Goal: Transaction & Acquisition: Purchase product/service

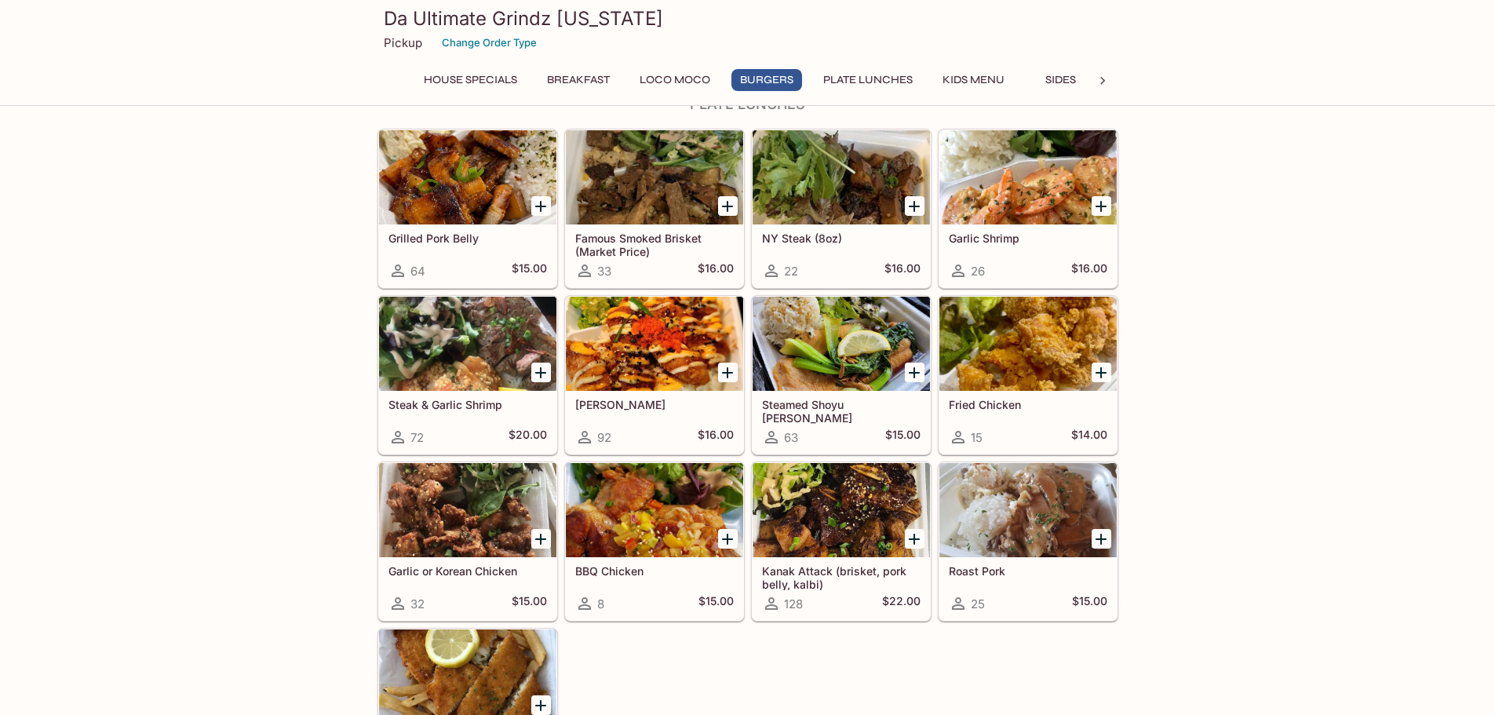
scroll to position [1020, 0]
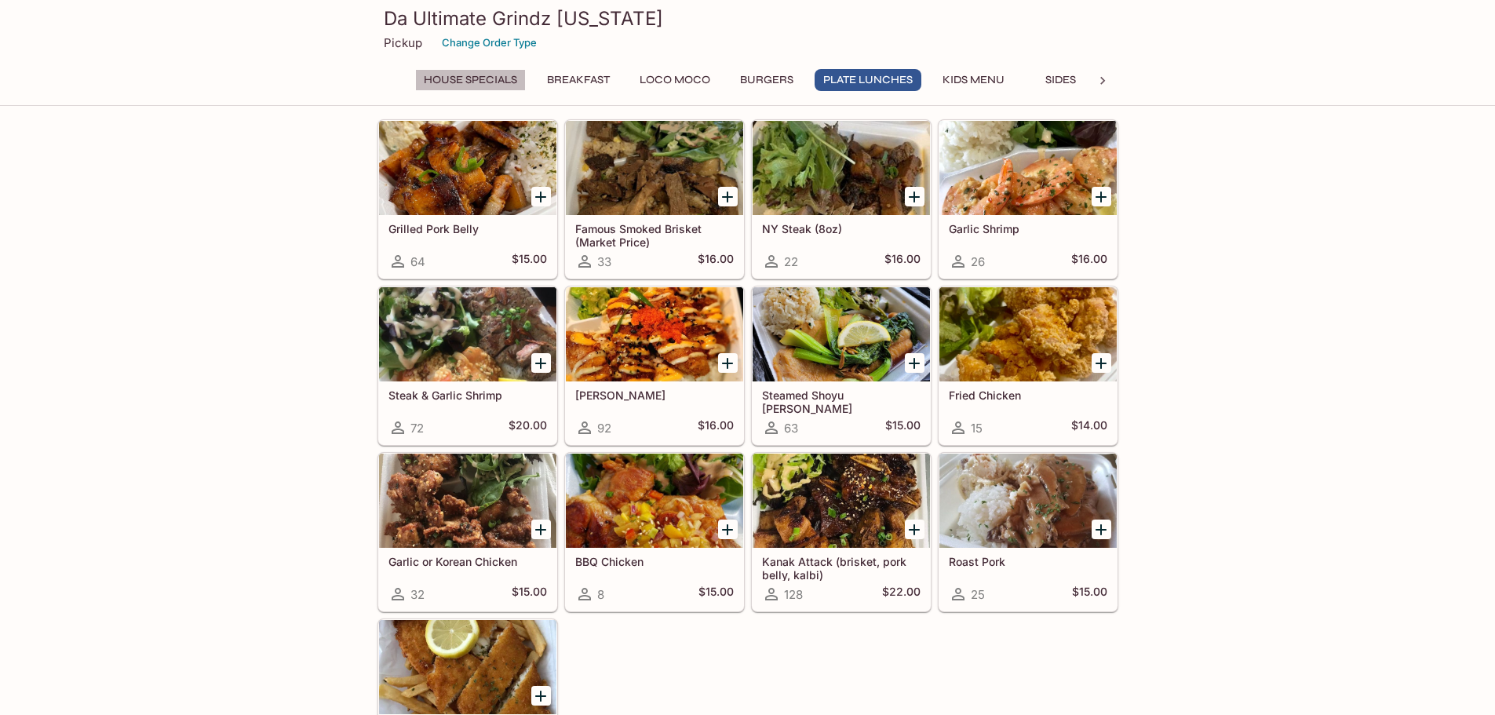
click at [459, 78] on button "House Specials" at bounding box center [470, 80] width 111 height 22
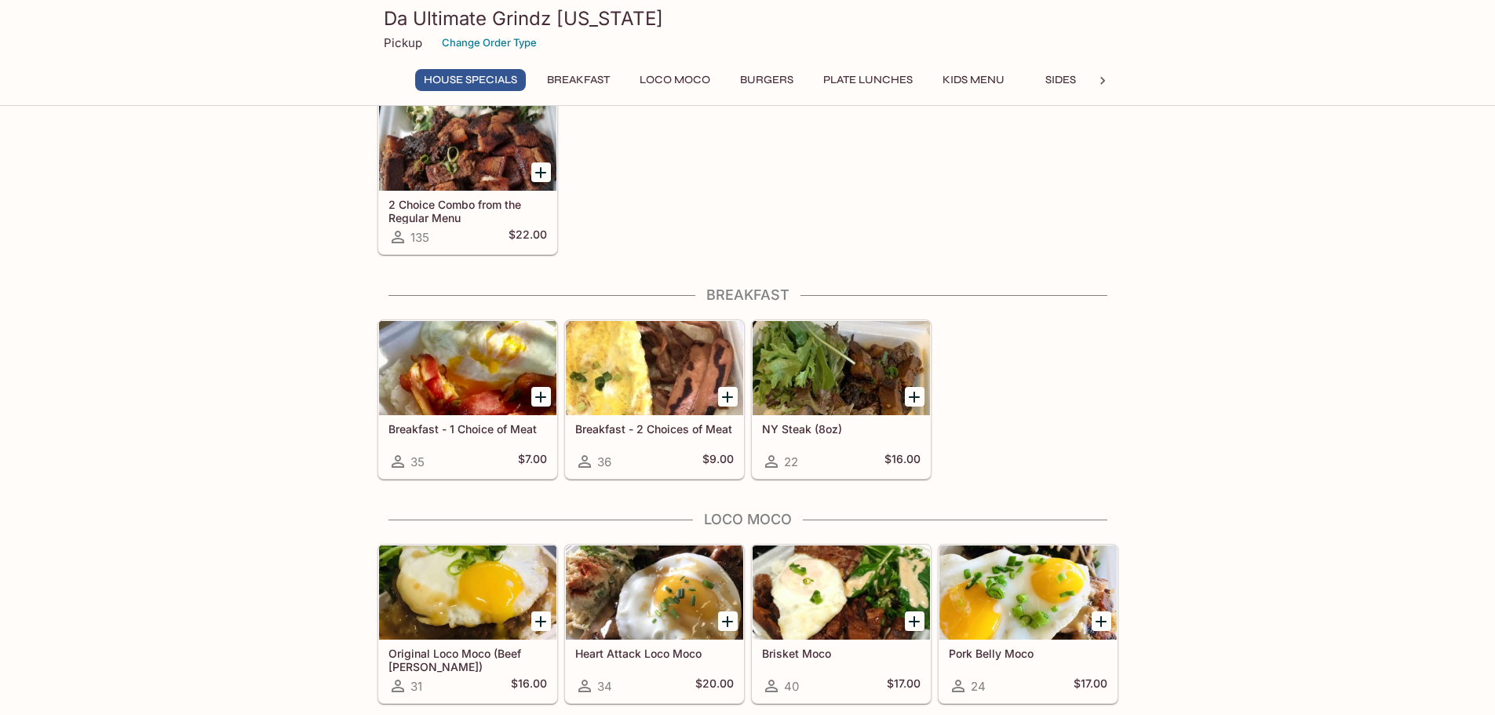
scroll to position [75, 0]
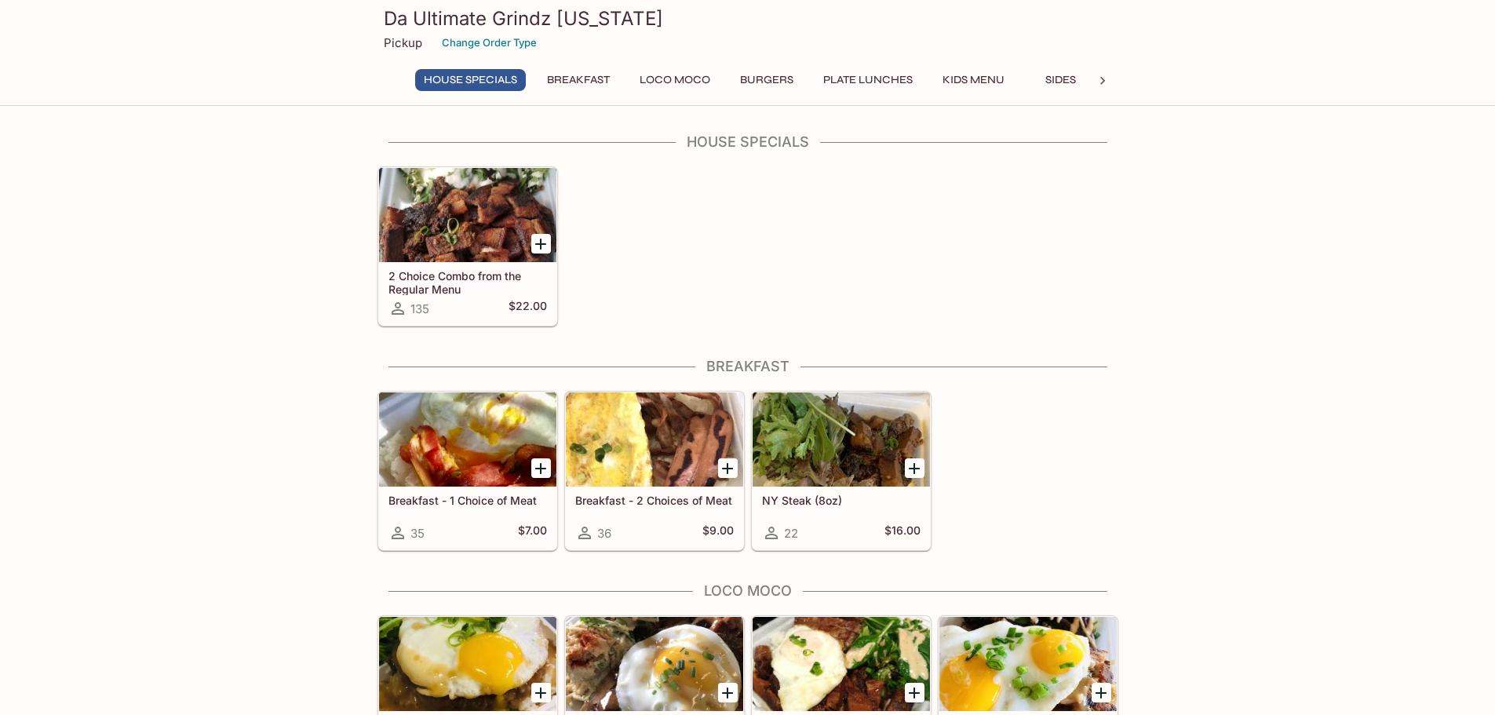
click at [407, 46] on p "Pickup" at bounding box center [403, 42] width 38 height 15
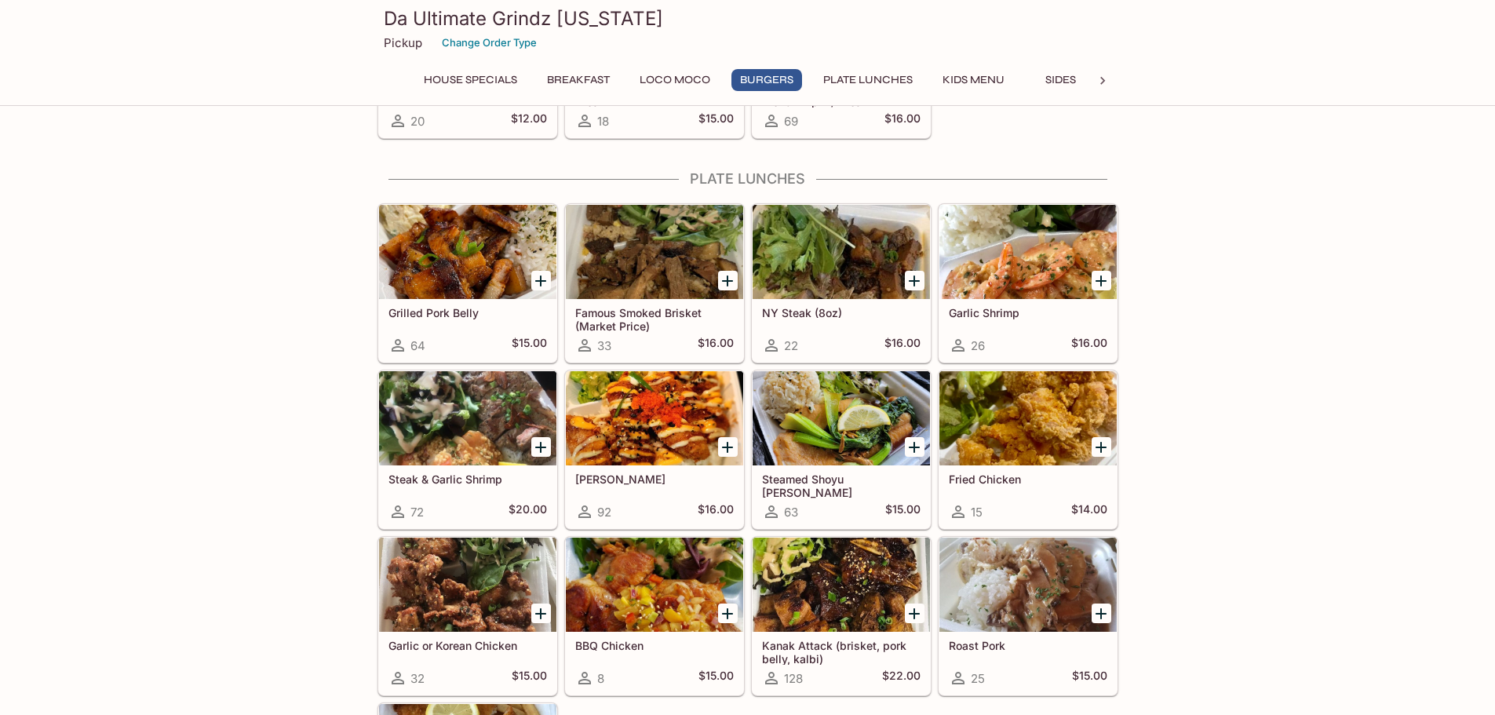
scroll to position [939, 0]
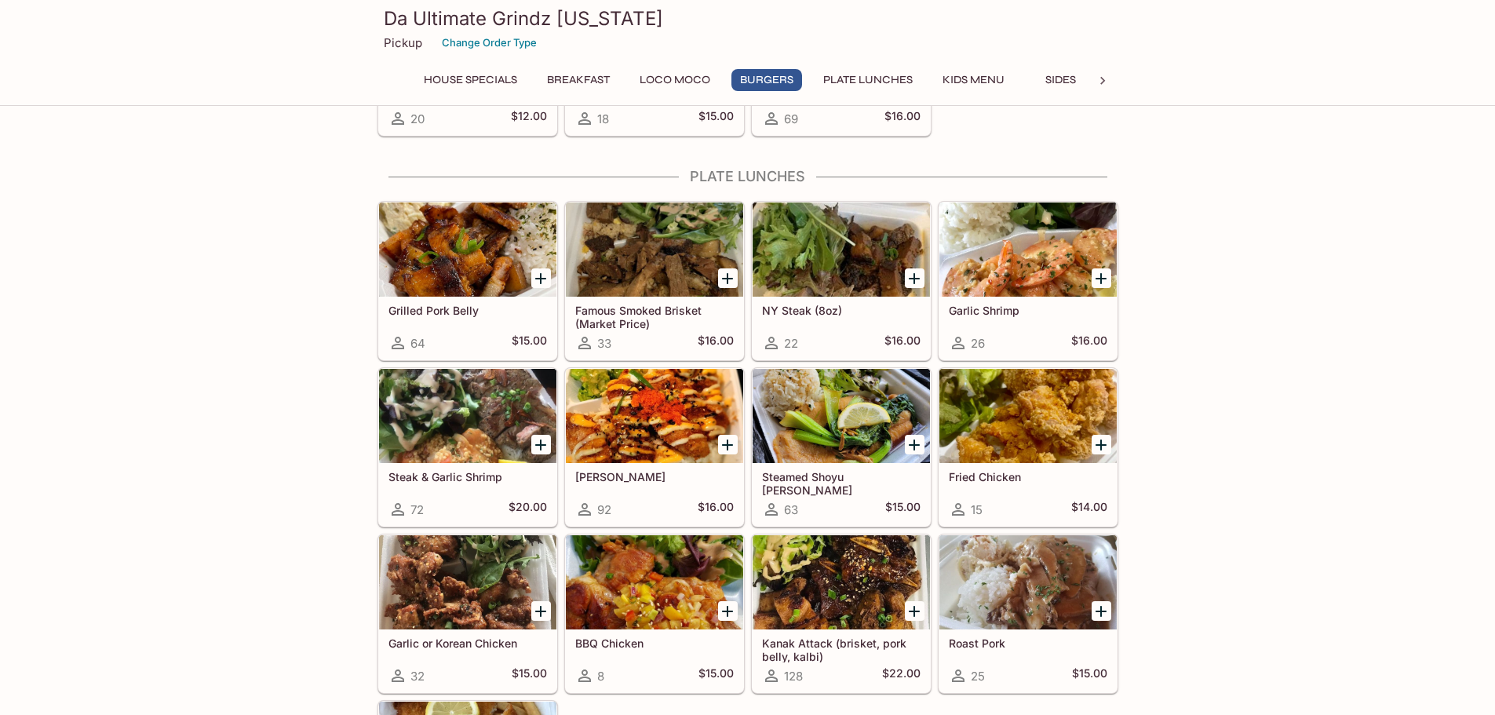
click at [729, 272] on icon "Add Famous Smoked Brisket (Market Price)" at bounding box center [727, 278] width 19 height 19
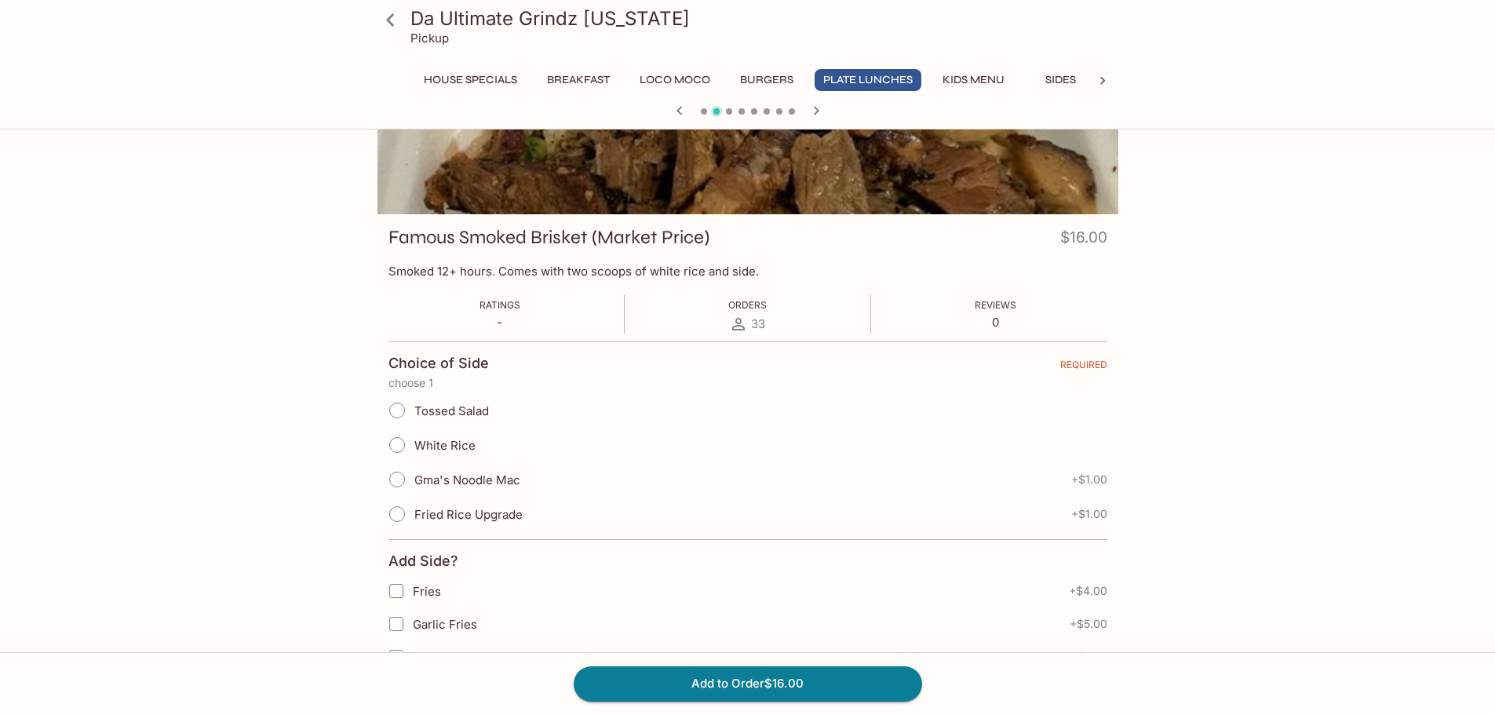
scroll to position [314, 0]
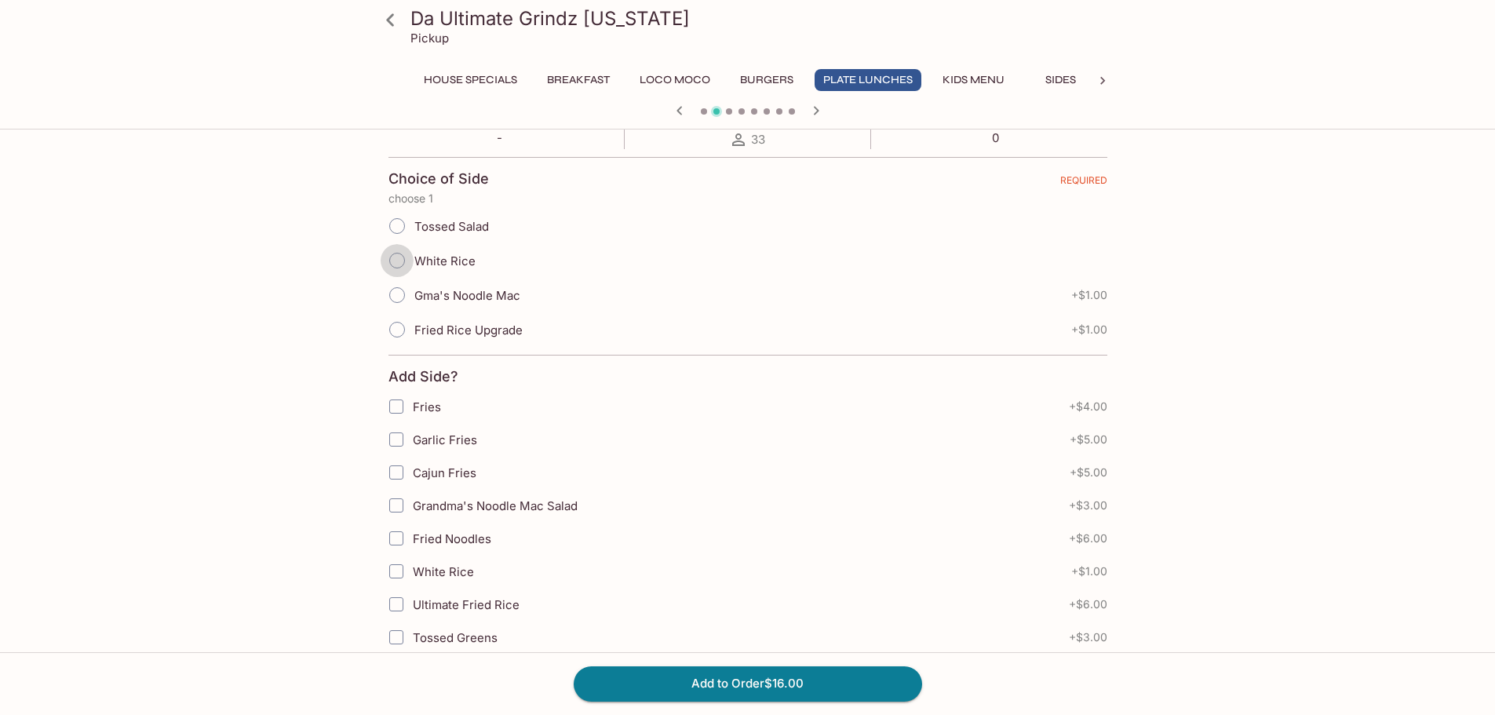
click at [402, 260] on input "White Rice" at bounding box center [397, 260] width 33 height 33
radio input "true"
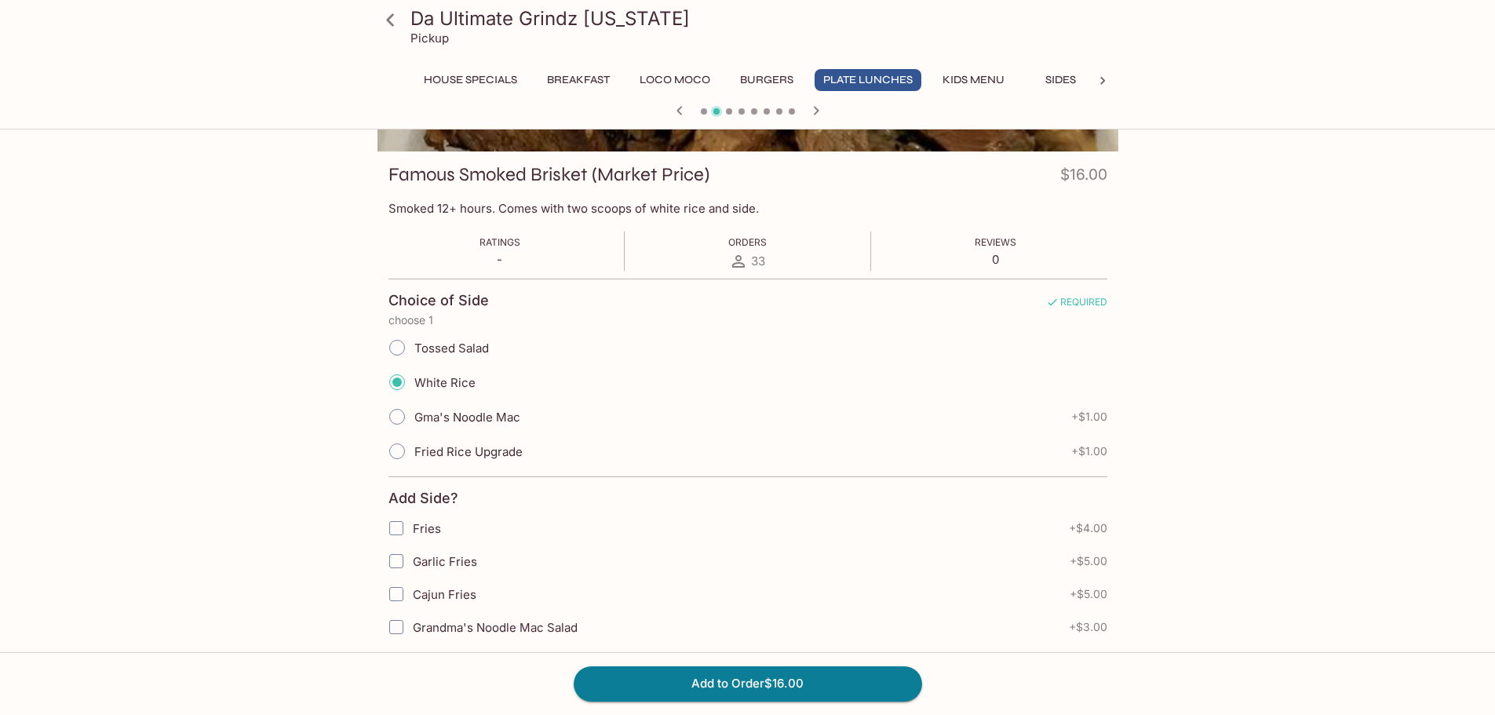
scroll to position [235, 0]
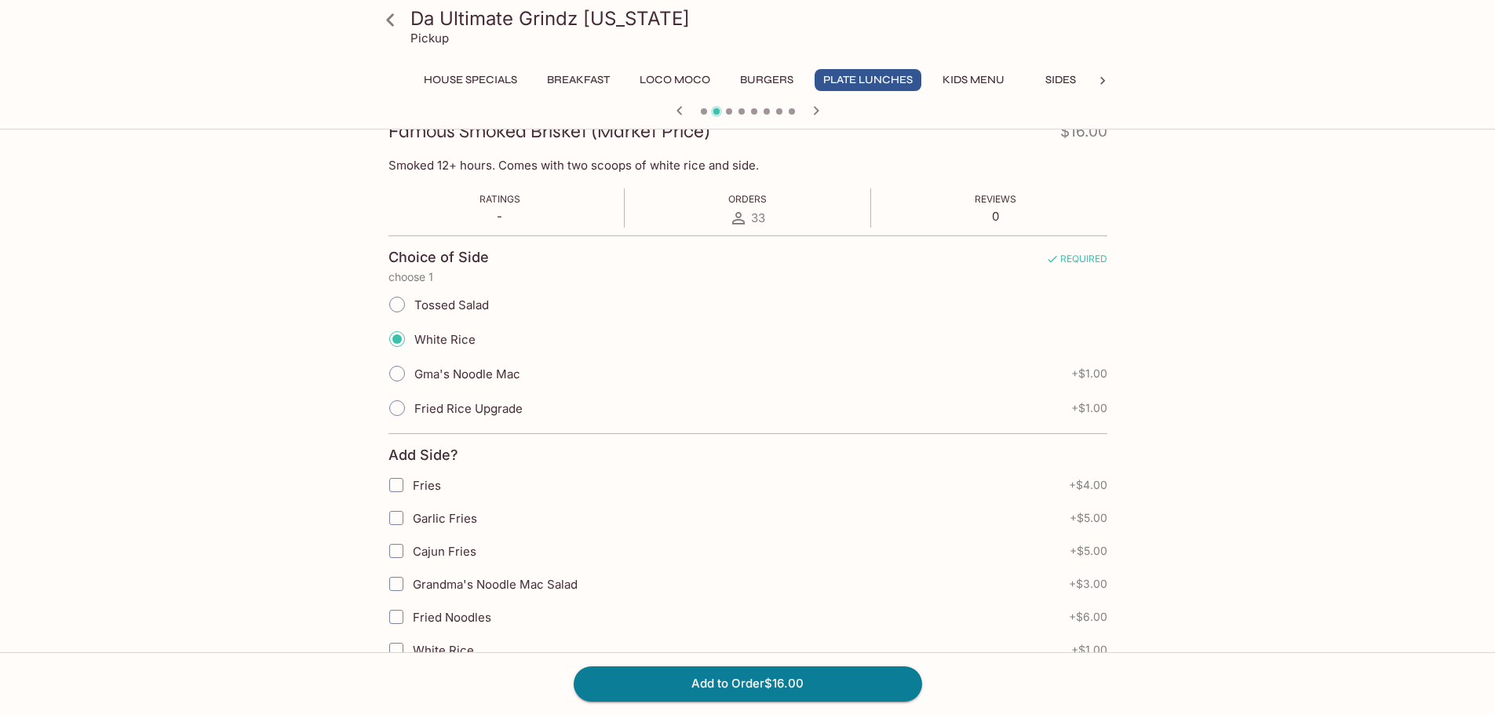
click at [399, 381] on input "Gma's Noodle Mac" at bounding box center [397, 373] width 33 height 33
radio input "true"
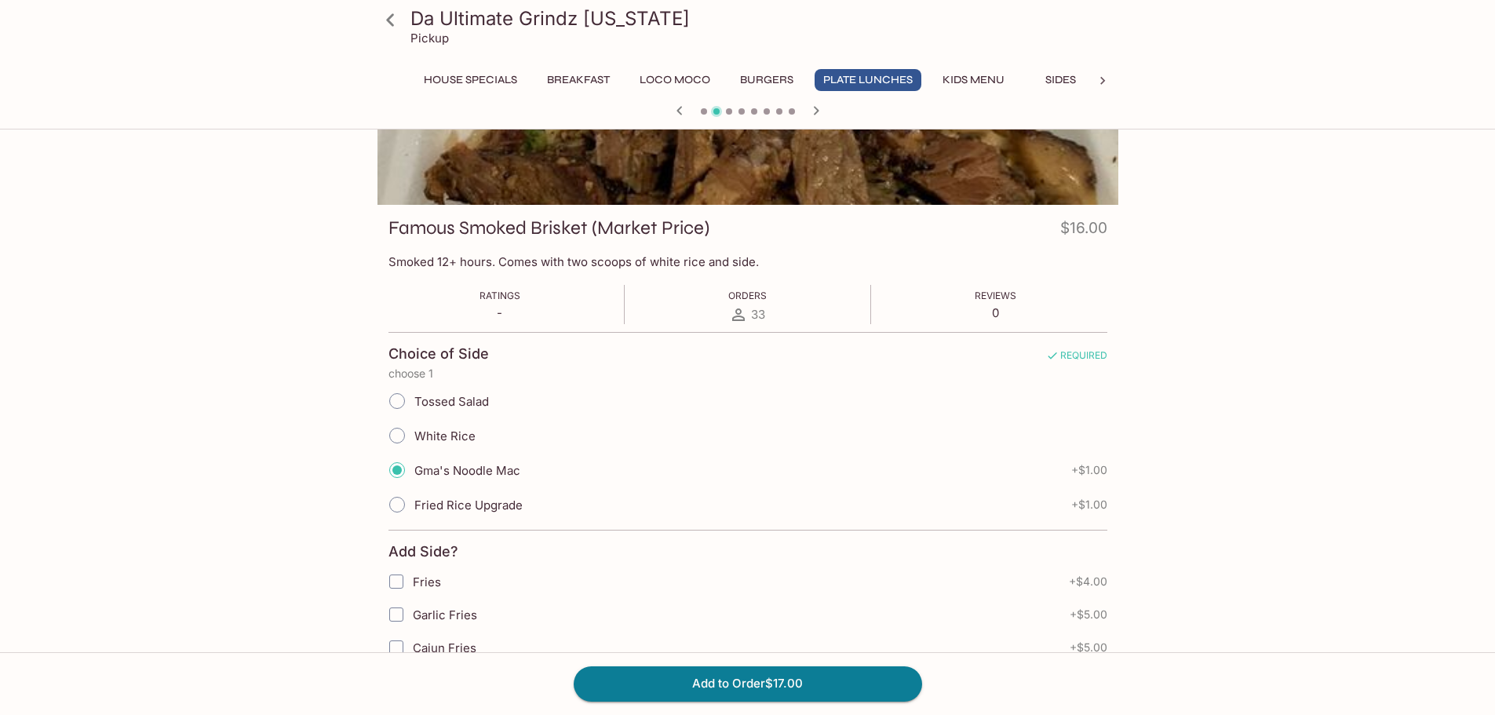
scroll to position [0, 0]
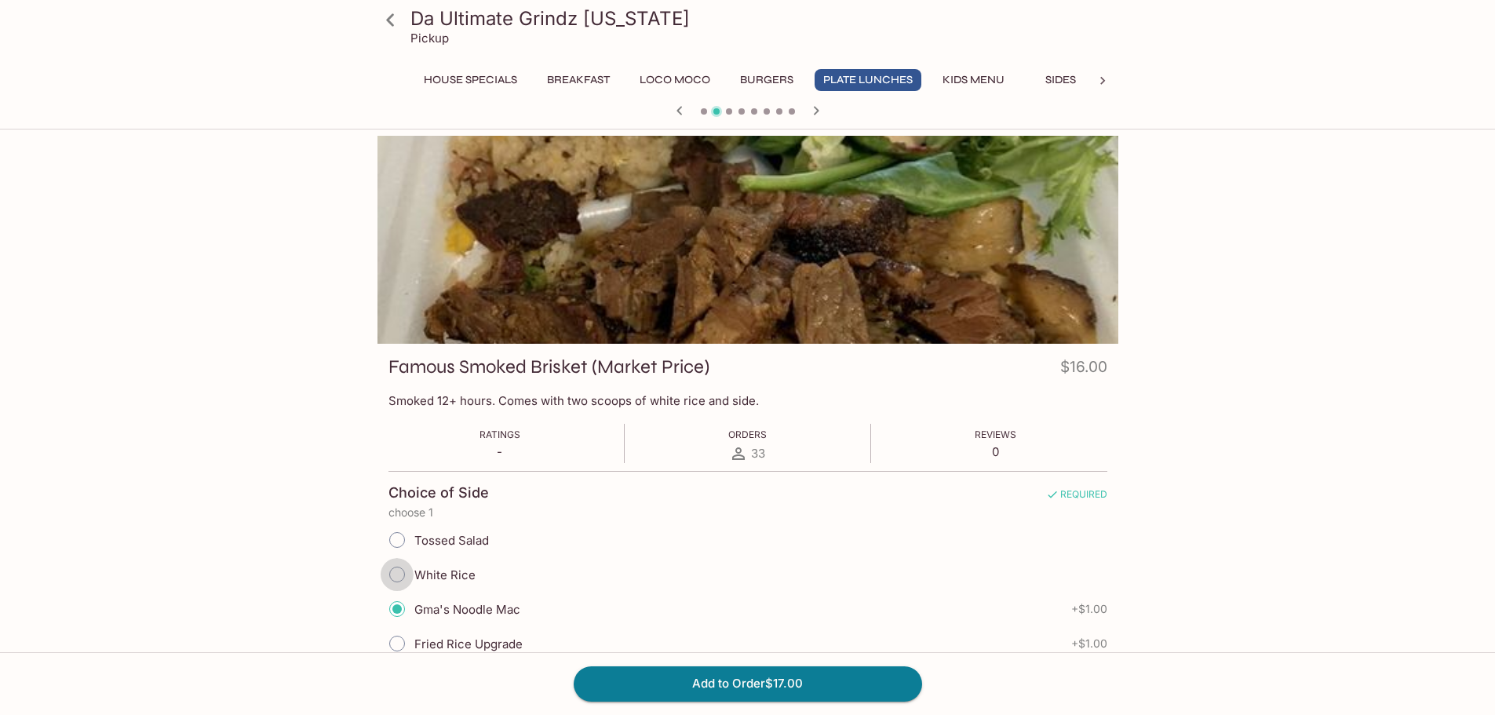
click at [397, 575] on input "White Rice" at bounding box center [397, 574] width 33 height 33
radio input "true"
click at [1263, 533] on div "Da Ultimate Grindz [US_STATE] Pickup House Specials Breakfast Loco Moco Burgers…" at bounding box center [747, 493] width 1495 height 715
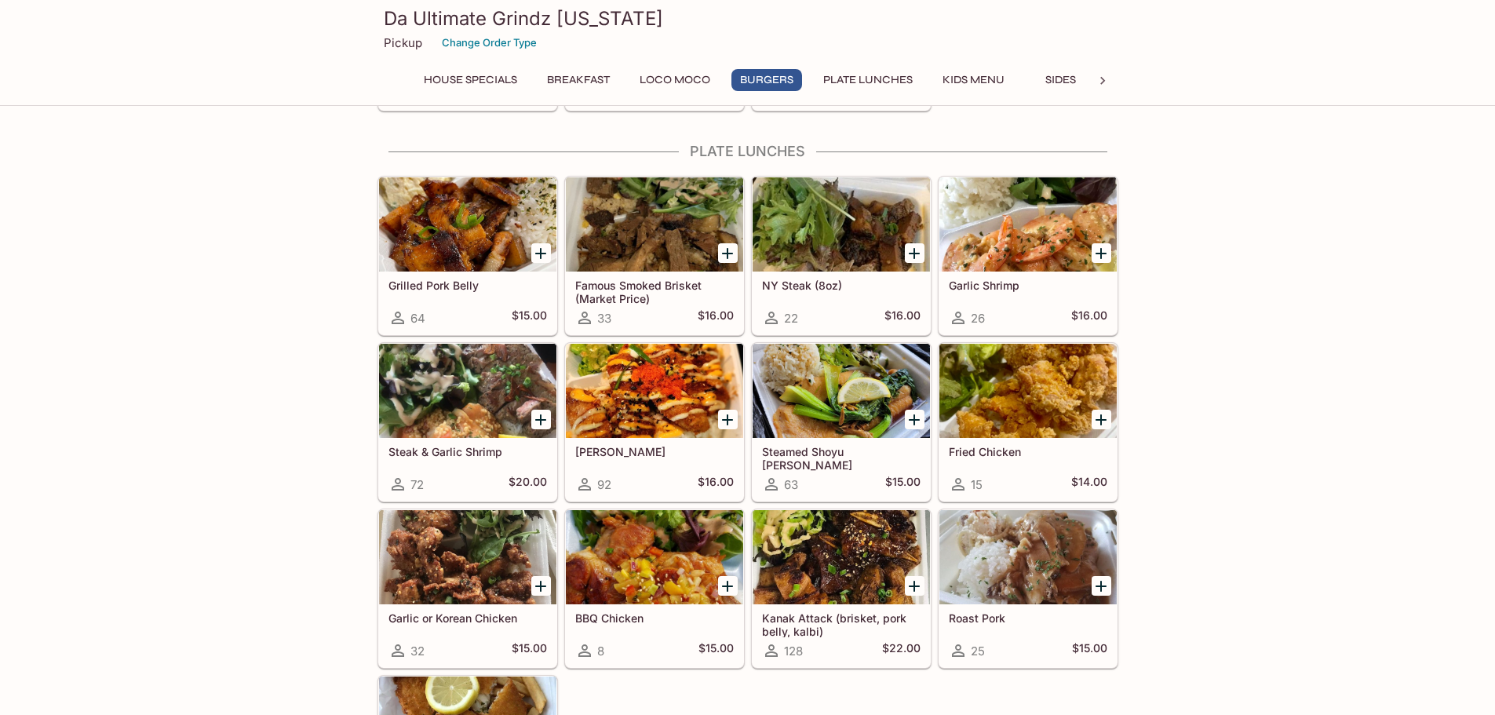
scroll to position [966, 0]
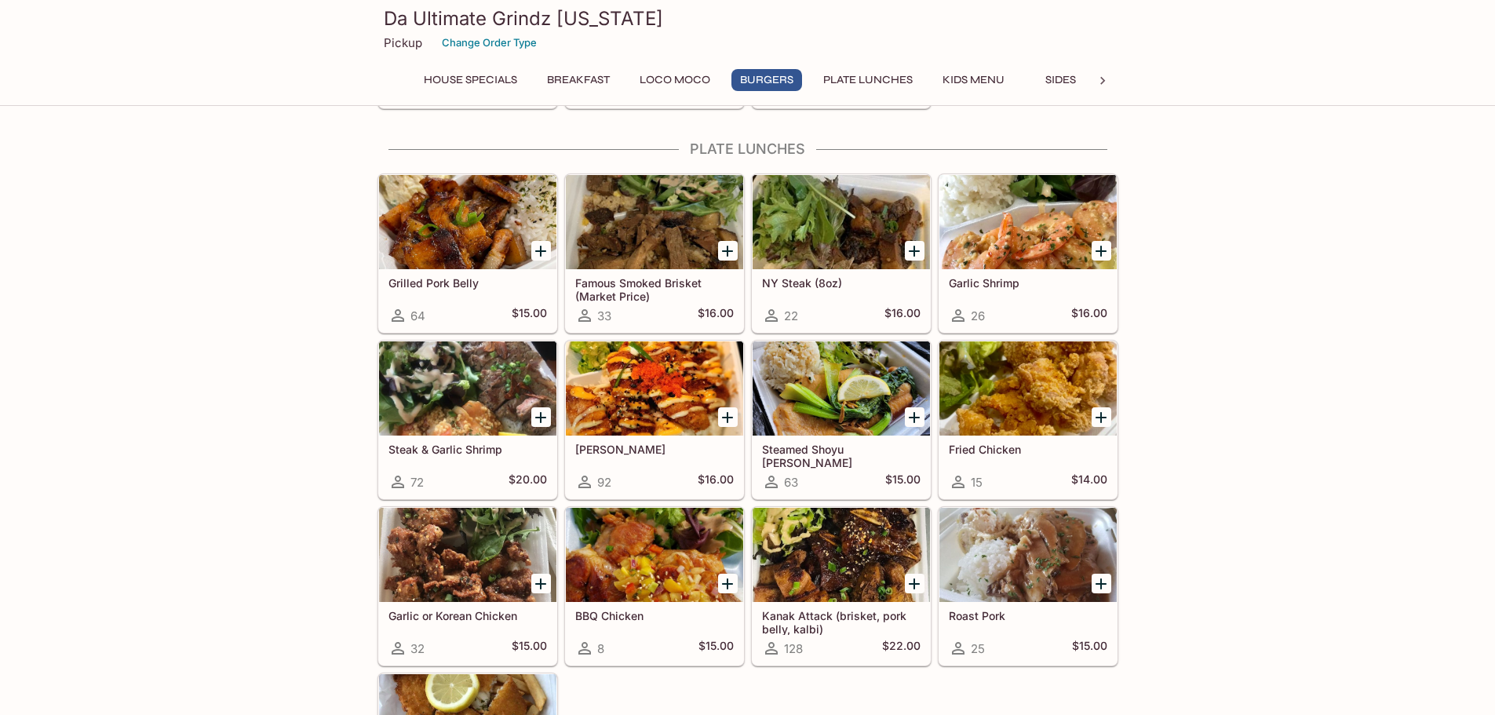
click at [846, 389] on div at bounding box center [841, 388] width 177 height 94
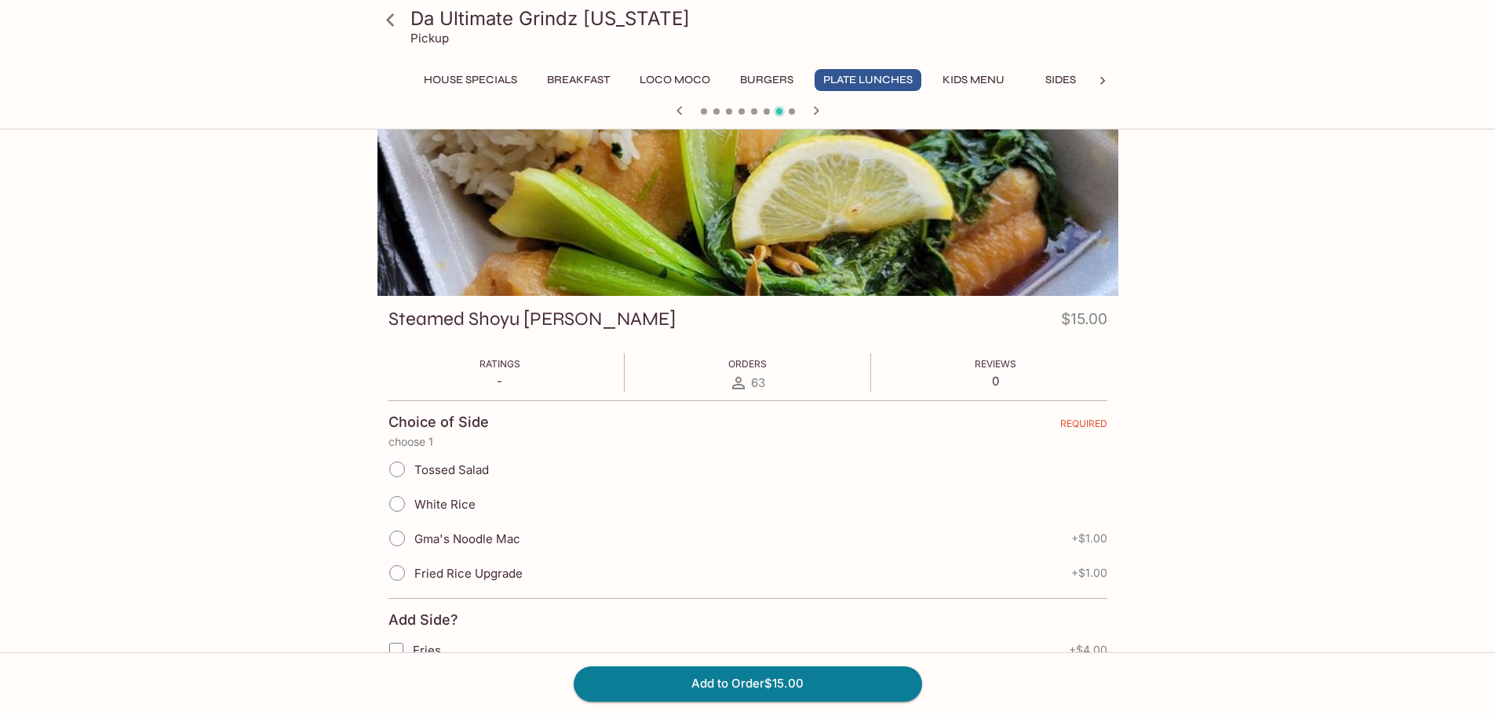
scroll to position [235, 0]
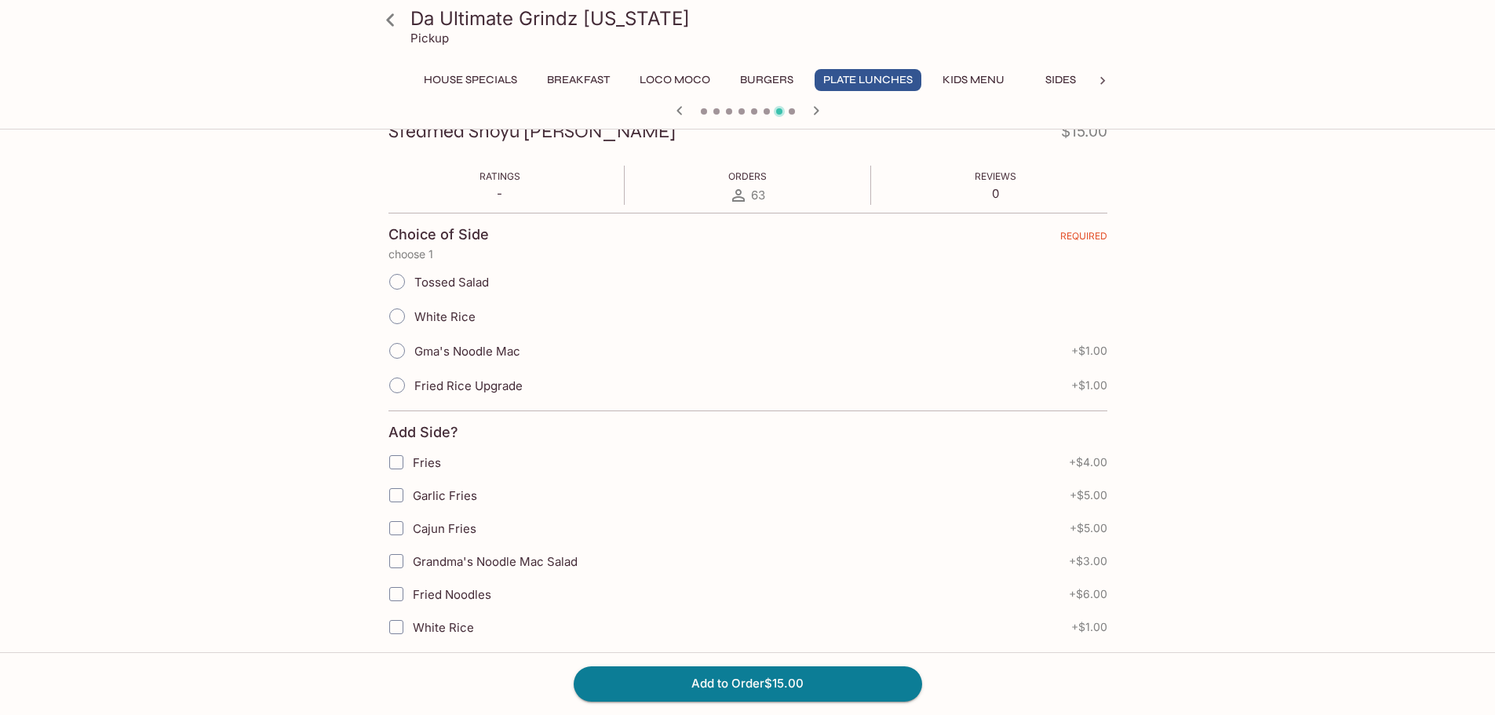
click at [392, 309] on input "White Rice" at bounding box center [397, 316] width 33 height 33
radio input "true"
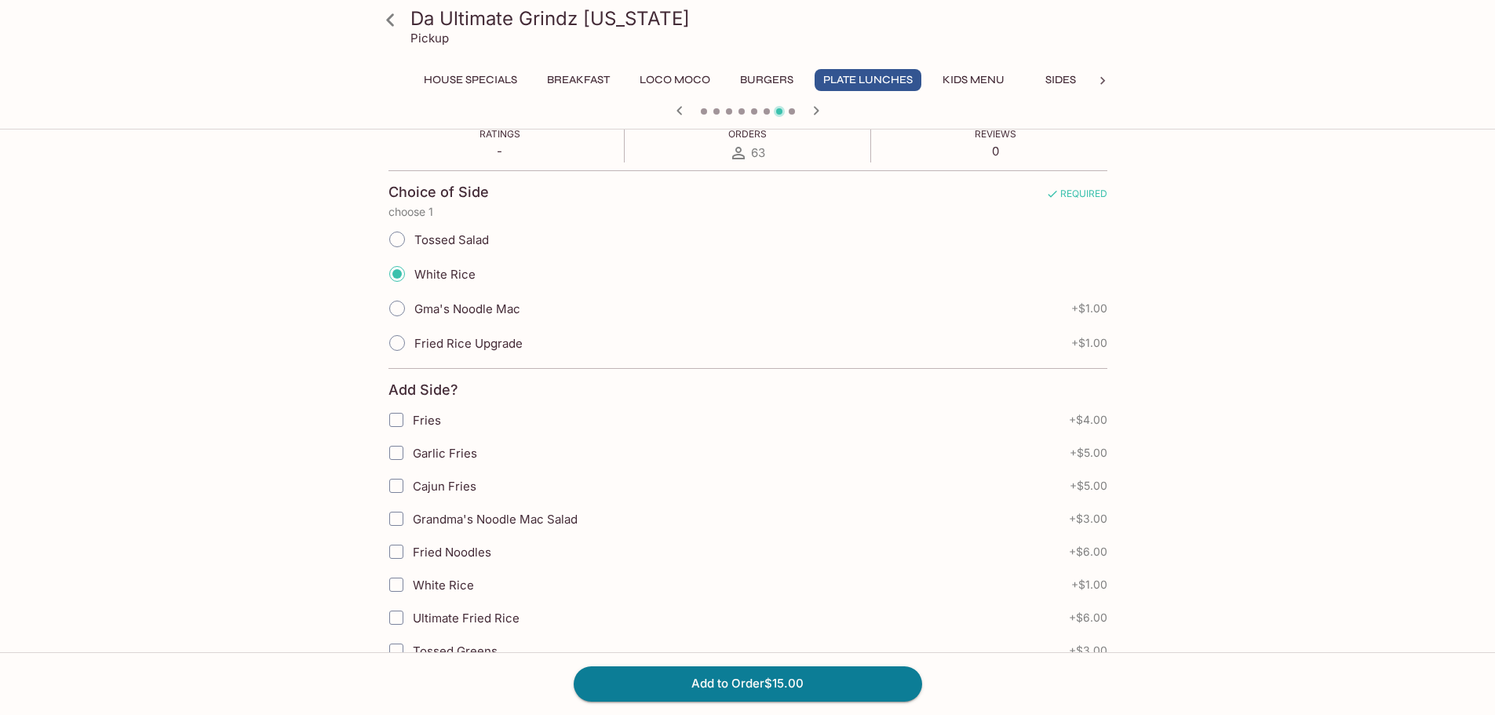
scroll to position [314, 0]
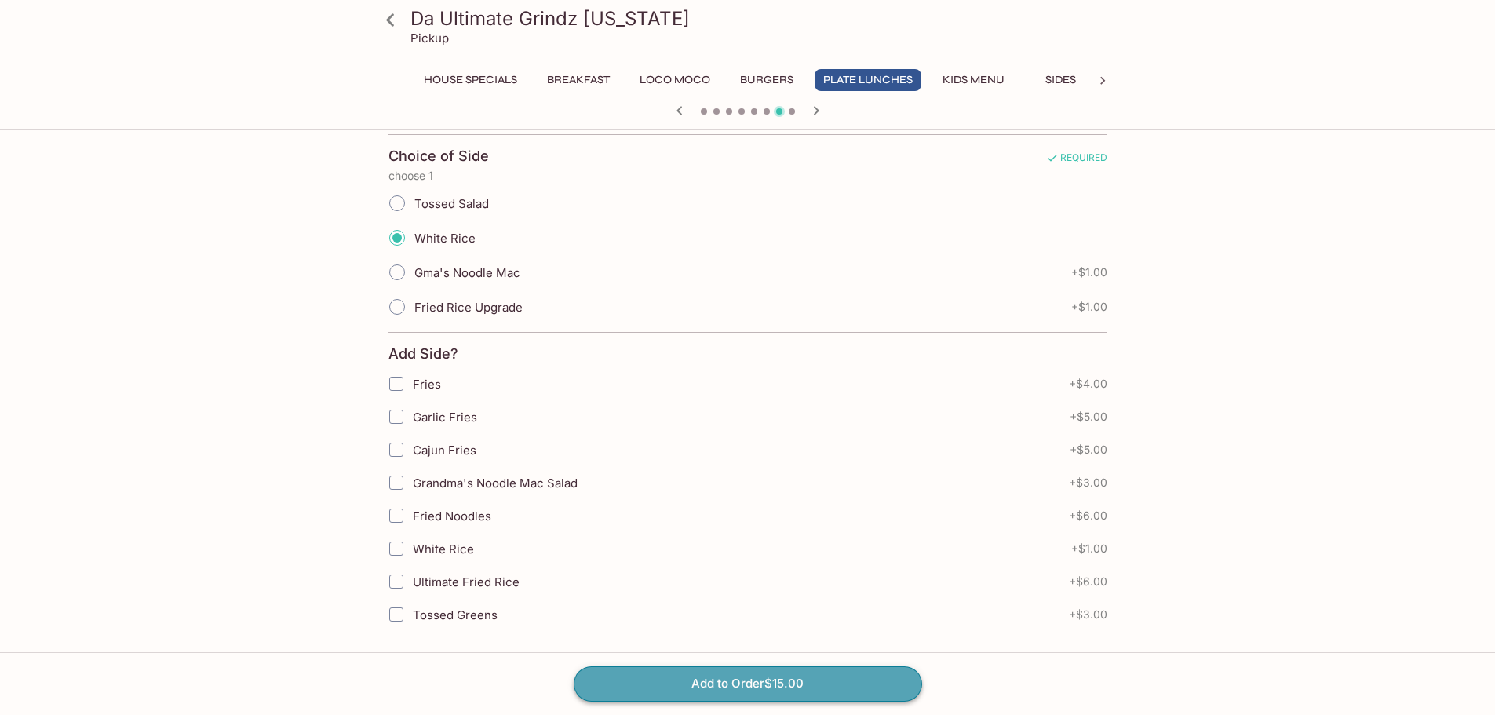
click at [779, 679] on button "Add to Order $15.00" at bounding box center [748, 683] width 349 height 35
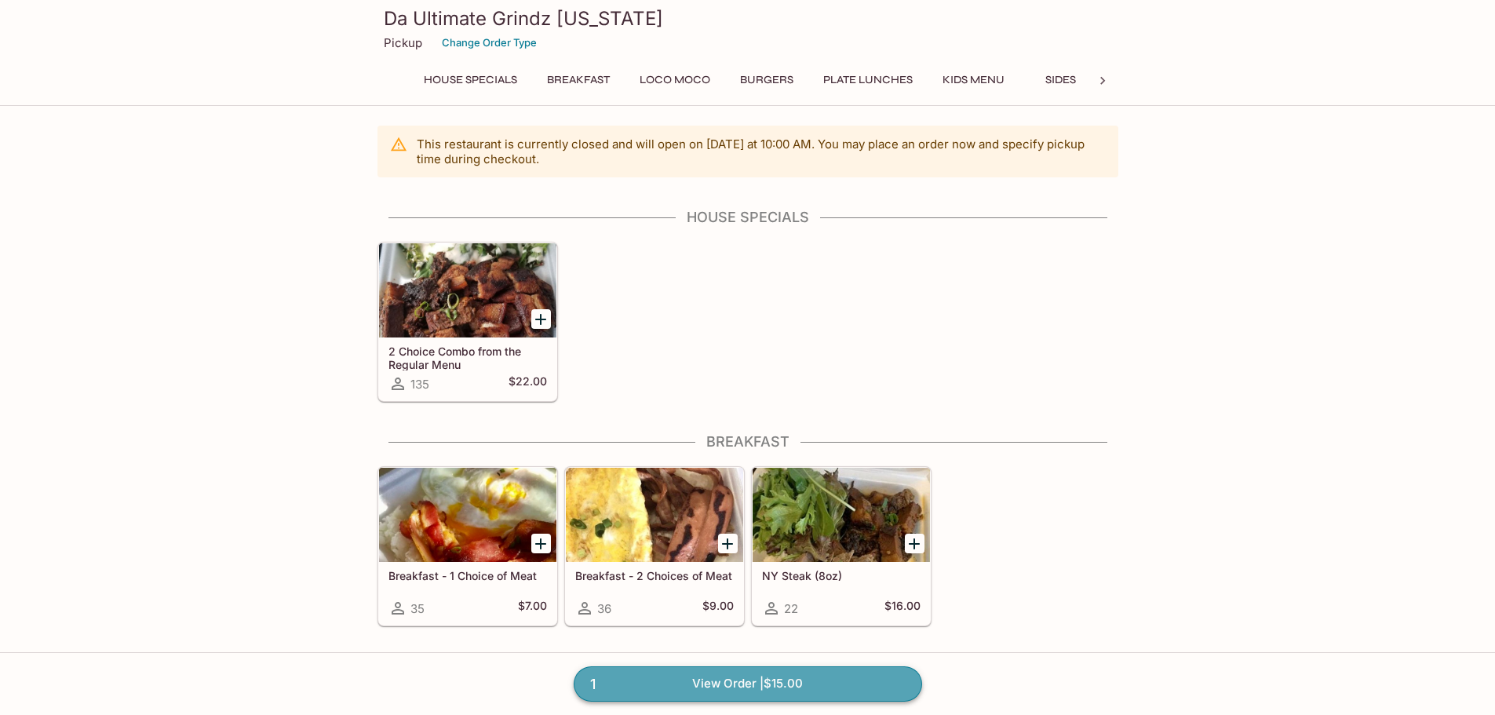
click at [750, 683] on link "1 View Order | $15.00" at bounding box center [748, 683] width 349 height 35
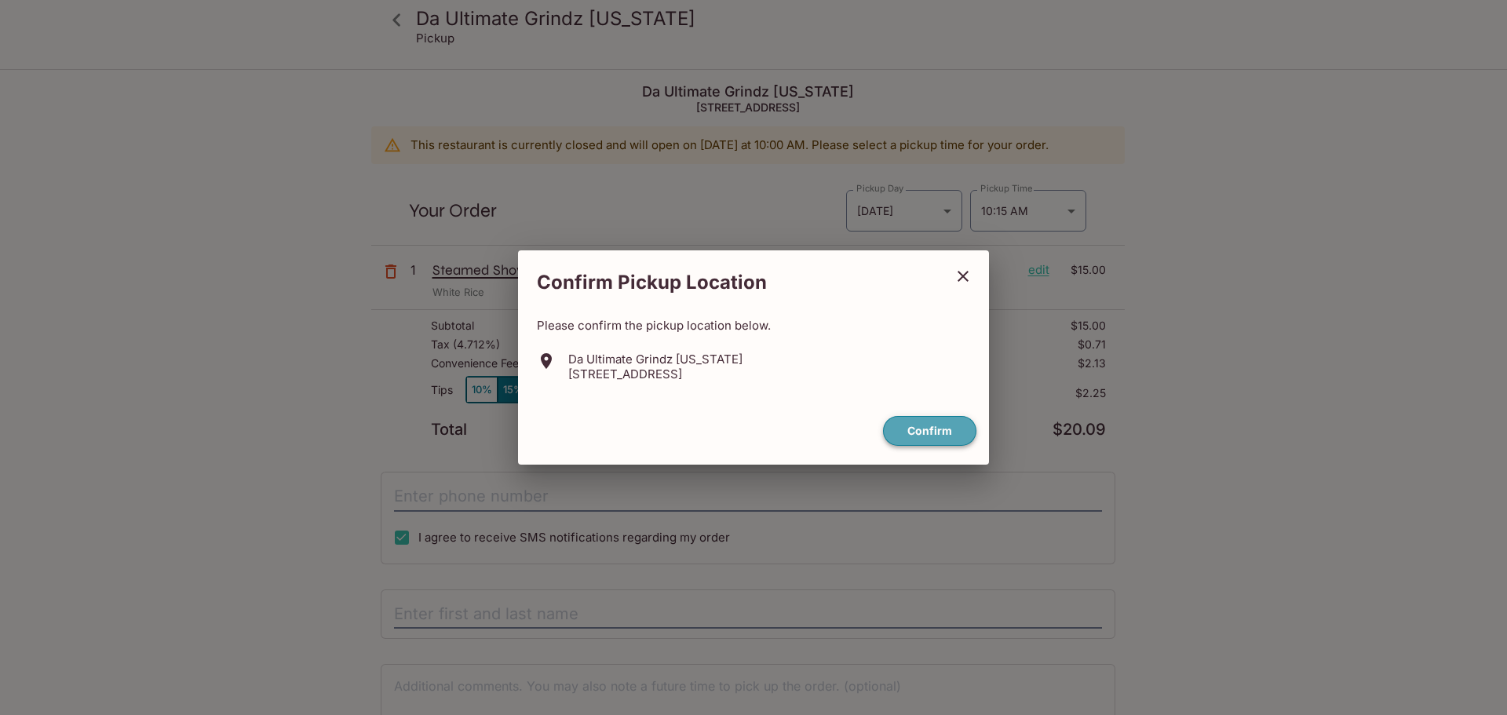
click at [905, 446] on button "Confirm" at bounding box center [929, 431] width 93 height 31
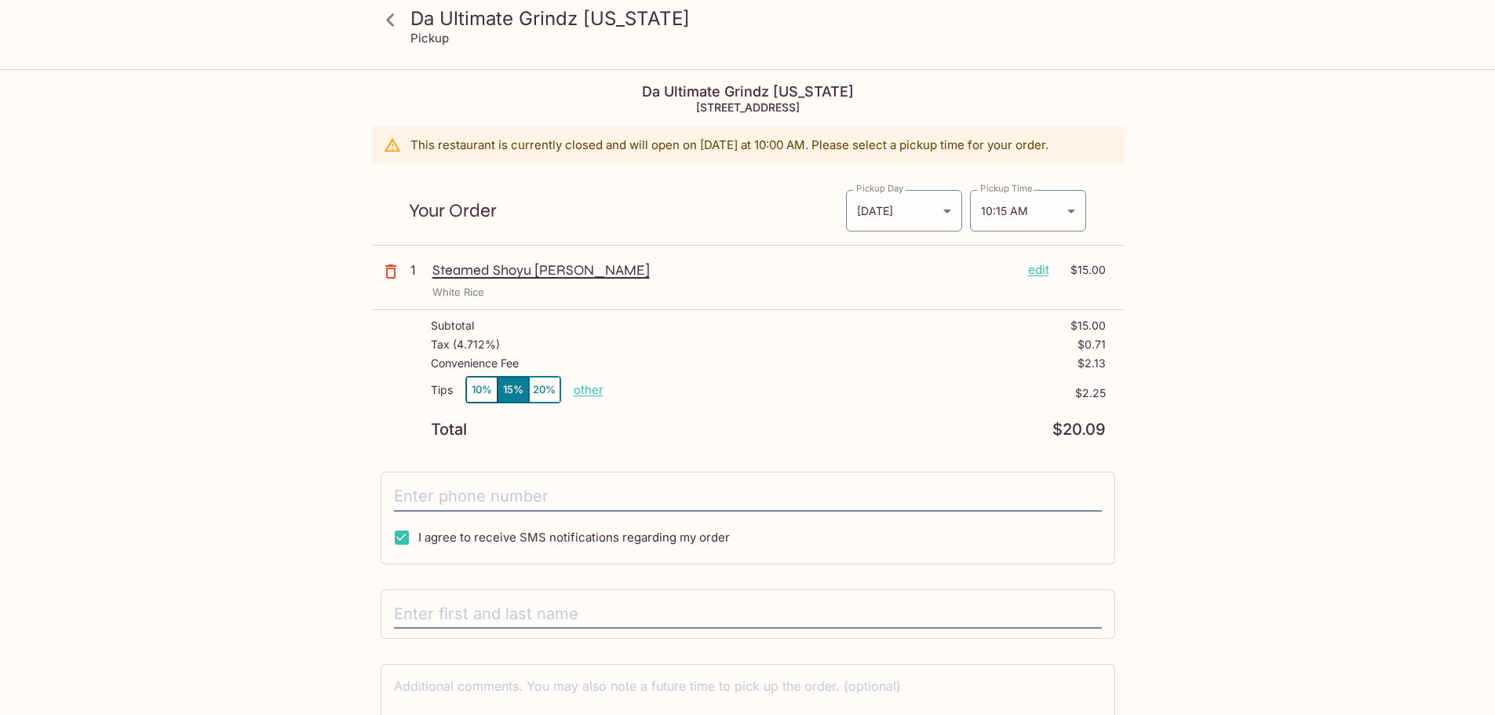
click at [587, 393] on p "other" at bounding box center [589, 389] width 30 height 15
click at [334, 373] on div "Da Ultimate Grindz [US_STATE] Pickup Da Ultimate Grindz [US_STATE] [STREET_ADDR…" at bounding box center [748, 440] width 1005 height 739
